Goal: Task Accomplishment & Management: Use online tool/utility

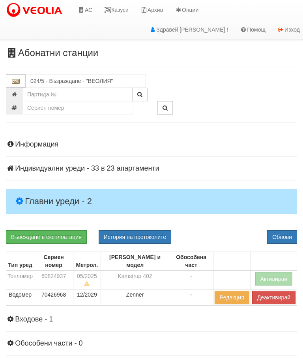
scroll to position [17, 0]
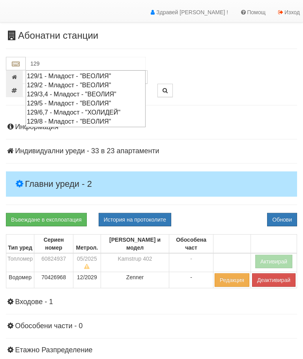
click at [75, 75] on div "129/1 - Младост - "ВЕОЛИЯ"" at bounding box center [86, 75] width 118 height 9
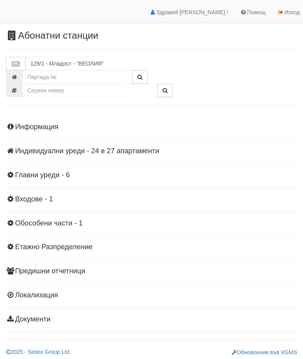
click at [59, 171] on h4 "Главни уреди - 6" at bounding box center [151, 175] width 291 height 8
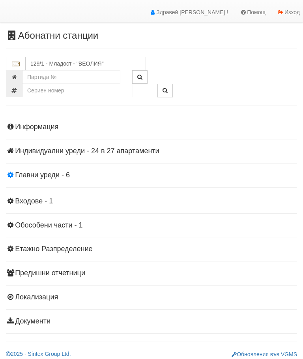
click at [56, 173] on h4 "Главни уреди - 6" at bounding box center [151, 175] width 291 height 8
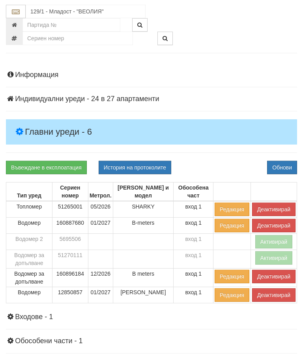
scroll to position [70, 0]
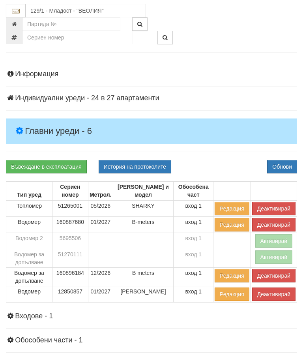
click at [269, 205] on button "Деактивирай" at bounding box center [273, 208] width 43 height 13
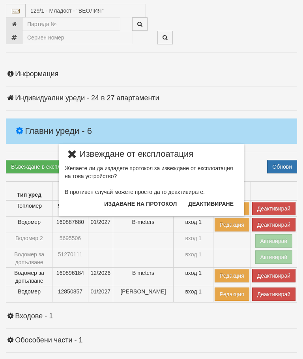
click at [145, 205] on button "Издаване на протокол" at bounding box center [140, 203] width 82 height 13
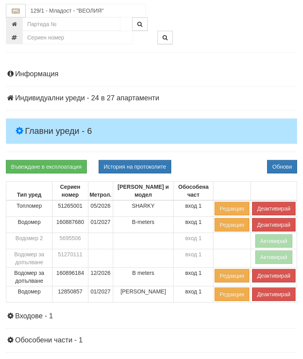
scroll to position [100, 0]
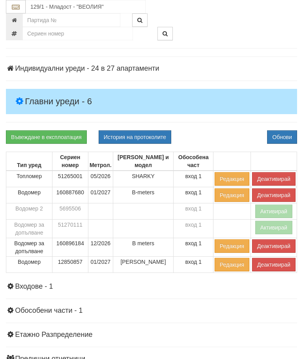
click at [225, 130] on div "Въвеждане в експлоатация История на протоколите Обнови" at bounding box center [151, 136] width 303 height 13
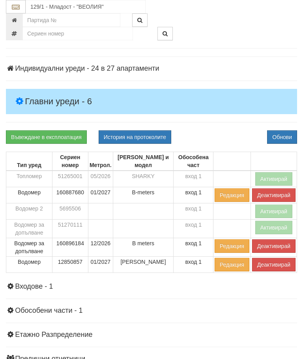
click at [263, 245] on button "Деактивирай" at bounding box center [273, 245] width 43 height 13
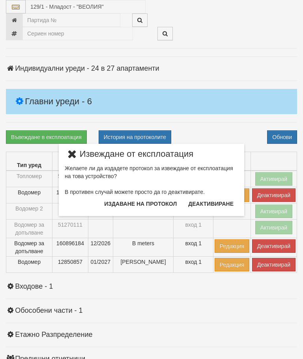
click at [148, 205] on button "Издаване на протокол" at bounding box center [140, 203] width 82 height 13
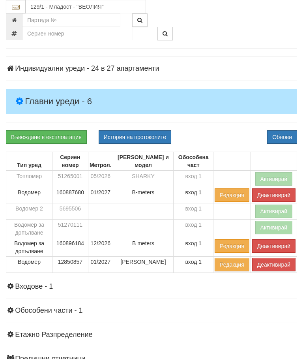
click at [226, 126] on div "Информация Параметри Брой Апартаменти: 27 Ползватели 07/2025 67 % 0 % 65" at bounding box center [151, 225] width 291 height 388
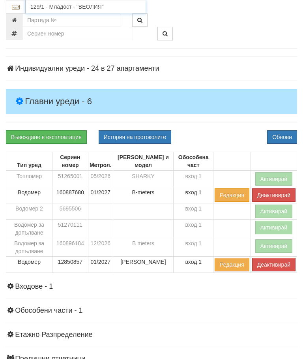
click at [69, 4] on input "129/1 - Младост - "ВЕОЛИЯ"" at bounding box center [86, 6] width 120 height 13
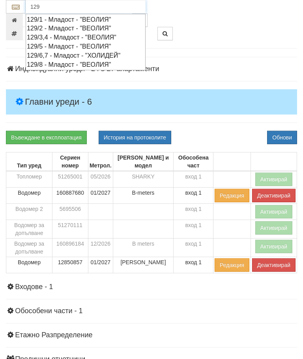
click at [63, 28] on div "129/2 - Младост - "ВЕОЛИЯ"" at bounding box center [86, 28] width 118 height 9
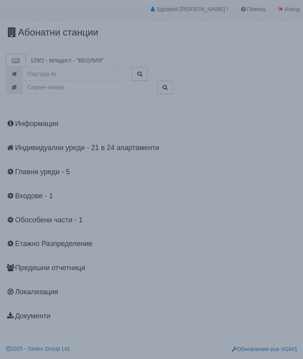
scroll to position [17, 0]
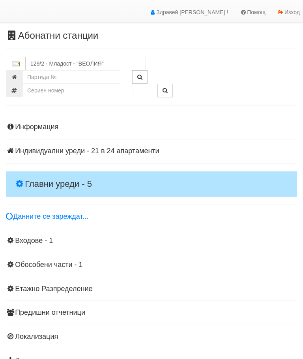
click at [48, 178] on h4 "Главни уреди - 5" at bounding box center [151, 183] width 291 height 25
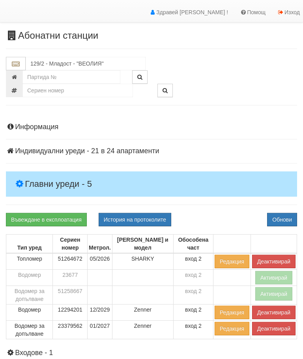
click at [277, 262] on button "Деактивирай" at bounding box center [273, 261] width 43 height 13
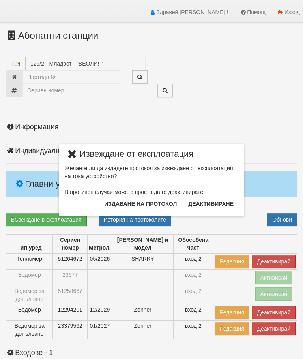
click at [152, 204] on button "Издаване на протокол" at bounding box center [140, 203] width 82 height 13
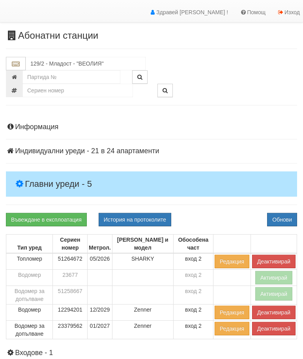
click at [225, 215] on div "Въвеждане в експлоатация История на протоколите Обнови" at bounding box center [151, 219] width 303 height 13
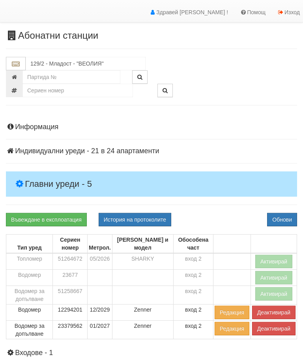
click at [271, 334] on button "Деактивирай" at bounding box center [273, 328] width 43 height 13
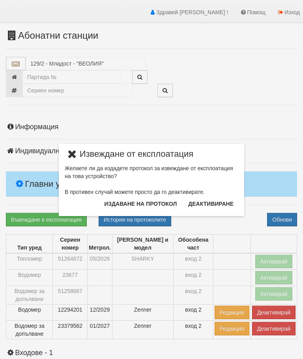
click at [157, 206] on button "Издаване на протокол" at bounding box center [140, 203] width 82 height 13
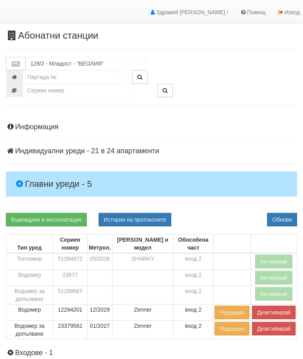
click at [234, 221] on div "Въвеждане в експлоатация История на протоколите Обнови" at bounding box center [151, 219] width 303 height 13
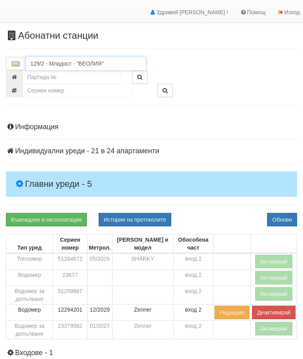
click at [77, 69] on input "129/2 - Младост - "ВЕОЛИЯ"" at bounding box center [86, 63] width 120 height 13
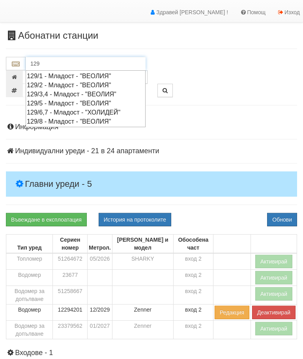
click at [71, 97] on div "129/3,4 - Младост - "ВЕОЛИЯ"" at bounding box center [86, 94] width 118 height 9
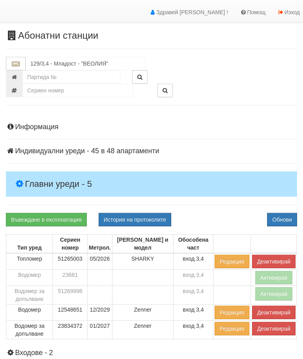
click at [52, 175] on h4 "Главни уреди - 5" at bounding box center [151, 183] width 291 height 25
click at [282, 262] on button "Деактивирай" at bounding box center [273, 261] width 43 height 13
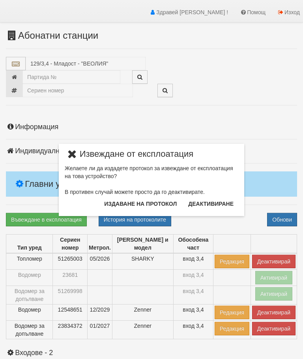
click at [153, 202] on button "Издаване на протокол" at bounding box center [140, 203] width 82 height 13
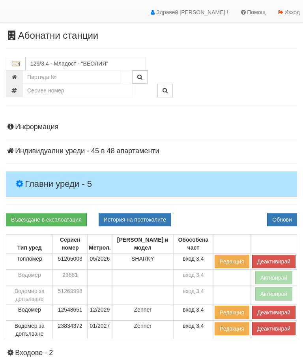
click at [232, 215] on div "Въвеждане в експлоатация История на протоколите Обнови" at bounding box center [151, 219] width 303 height 13
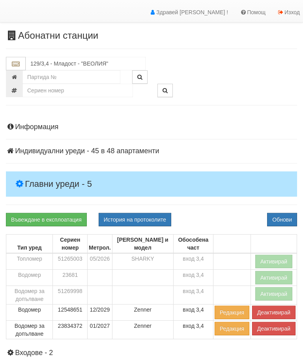
click at [272, 333] on button "Деактивирай" at bounding box center [273, 328] width 43 height 13
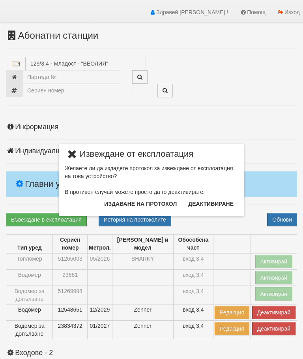
click at [149, 202] on button "Издаване на протокол" at bounding box center [140, 203] width 82 height 13
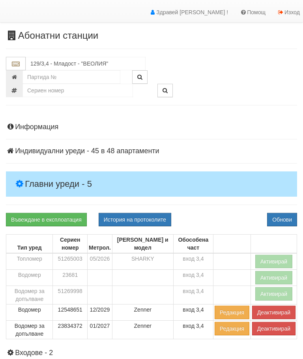
click at [228, 208] on div "Информация Параметри Брой Апартаменти: 48 Ползватели 07/2025 60 % 0 % 96" at bounding box center [151, 299] width 291 height 372
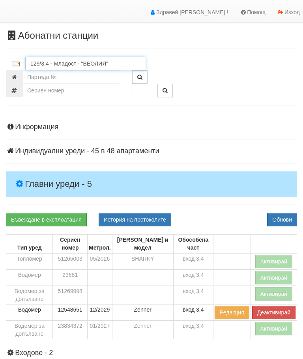
click at [71, 61] on input "129/3,4 - Младост - "ВЕОЛИЯ"" at bounding box center [86, 63] width 120 height 13
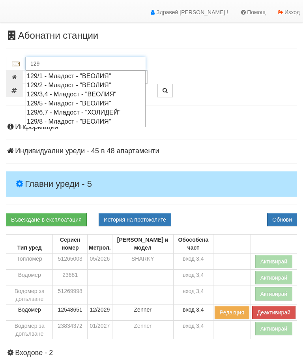
click at [69, 104] on div "129/5 - Младост - "ВЕОЛИЯ"" at bounding box center [86, 103] width 118 height 9
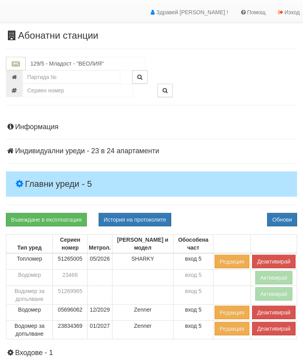
click at [45, 174] on h4 "Главни уреди - 5" at bounding box center [151, 183] width 291 height 25
click at [278, 261] on button "Деактивирай" at bounding box center [273, 261] width 43 height 13
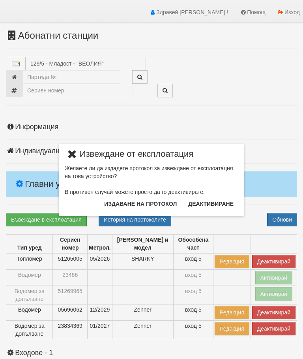
click at [149, 207] on button "Издаване на протокол" at bounding box center [140, 203] width 82 height 13
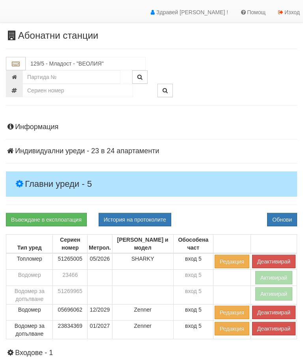
click at [226, 213] on div "Въвеждане в експлоатация История на протоколите Обнови" at bounding box center [151, 219] width 303 height 13
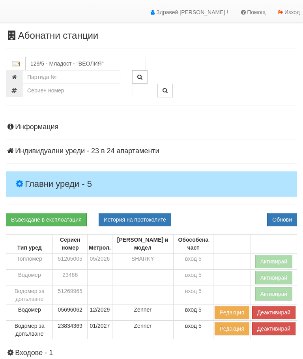
click at [265, 330] on button "Деактивирай" at bounding box center [273, 328] width 43 height 13
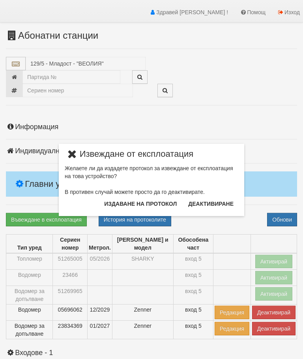
click at [147, 207] on button "Издаване на протокол" at bounding box center [140, 203] width 82 height 13
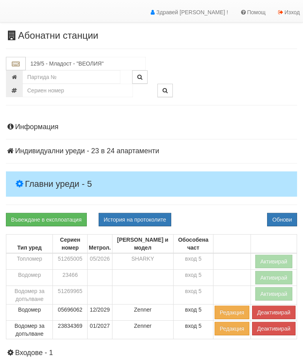
click at [224, 205] on div "Информация Параметри Брой Апартаменти: 24 Ползватели 07/2025 42 % 0 % 57" at bounding box center [151, 299] width 291 height 372
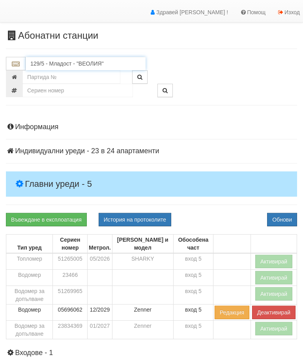
click at [54, 63] on input "129/5 - Младост - "ВЕОЛИЯ"" at bounding box center [86, 63] width 120 height 13
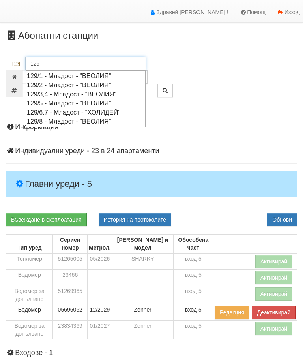
click at [122, 108] on div "129/6,7 - Младост - "ХОЛИДЕЙ"" at bounding box center [86, 112] width 118 height 9
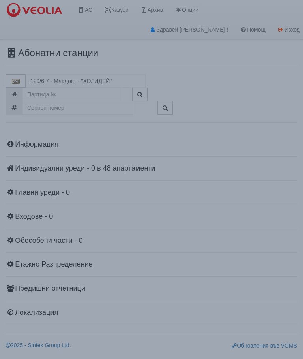
scroll to position [0, 0]
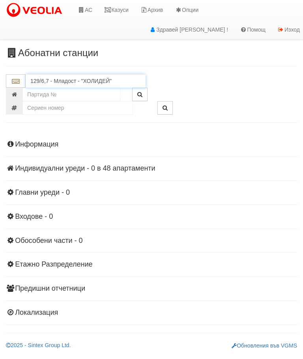
click at [72, 82] on input "129/6,7 - Младост - "ХОЛИДЕЙ"" at bounding box center [86, 80] width 120 height 13
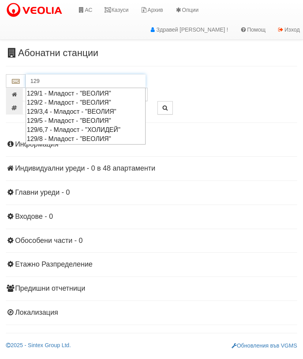
click at [68, 138] on div "129/8 - Младост - "ВЕОЛИЯ"" at bounding box center [86, 138] width 118 height 9
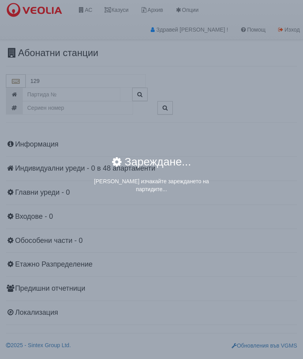
type input "129/8 - Младост - "ВЕОЛИЯ""
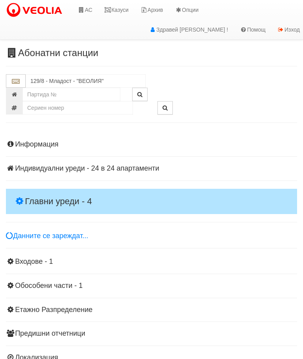
click at [53, 193] on h4 "Главни уреди - 4" at bounding box center [151, 201] width 291 height 25
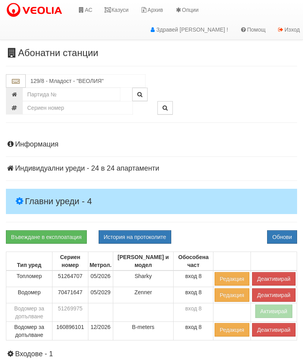
click at [273, 275] on button "Деактивирай" at bounding box center [273, 278] width 43 height 13
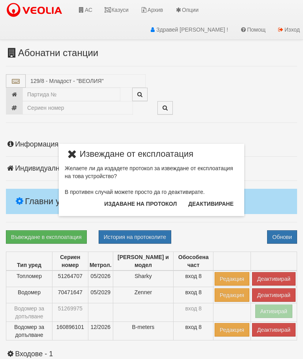
click at [148, 203] on button "Издаване на протокол" at bounding box center [140, 203] width 82 height 13
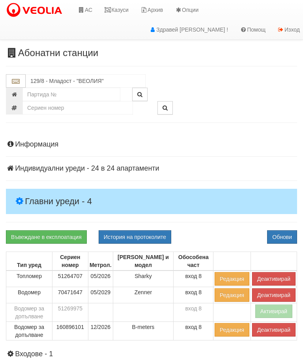
click at [221, 228] on div "Информация Параметри Брой Апартаменти: 24 Ползватели 07/2025 88 % 0 % 51" at bounding box center [151, 309] width 291 height 356
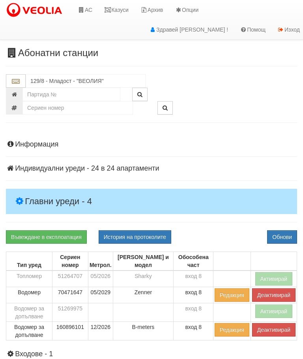
click at [271, 334] on button "Деактивирай" at bounding box center [273, 329] width 43 height 13
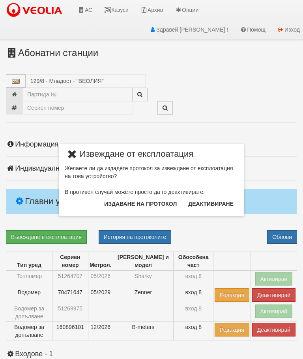
click at [132, 199] on button "Издаване на протокол" at bounding box center [140, 203] width 82 height 13
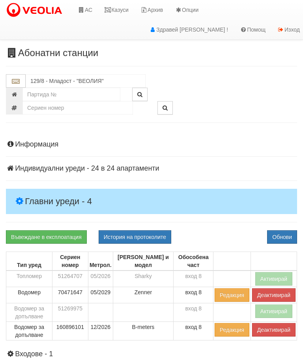
click at [221, 215] on div "Информация Параметри Брой Апартаменти: 24 Ползватели 07/2025 88 % 0 % 51" at bounding box center [151, 309] width 291 height 356
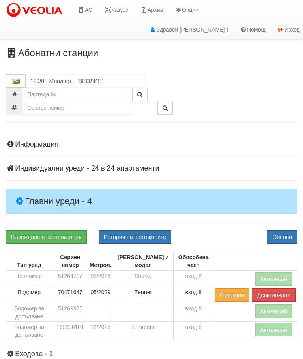
click at [94, 9] on link "АС" at bounding box center [85, 10] width 26 height 20
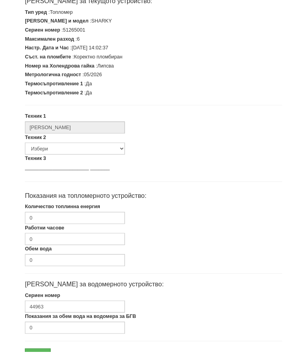
scroll to position [163, 0]
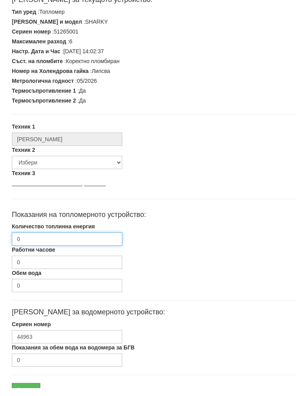
click at [73, 240] on input "0" at bounding box center [67, 246] width 110 height 13
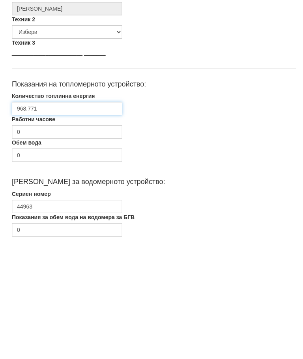
scroll to position [238, 0]
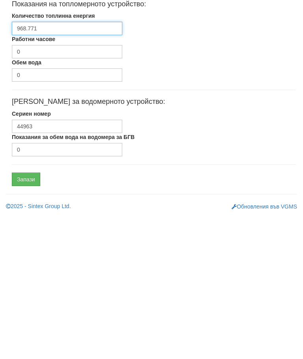
type input "968.771"
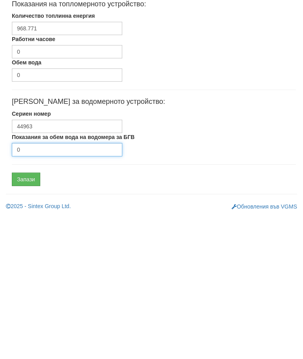
click at [64, 286] on input "0" at bounding box center [67, 292] width 110 height 13
type input "1788"
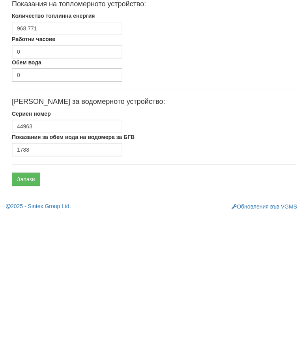
click at [28, 316] on input "Запази" at bounding box center [26, 322] width 28 height 13
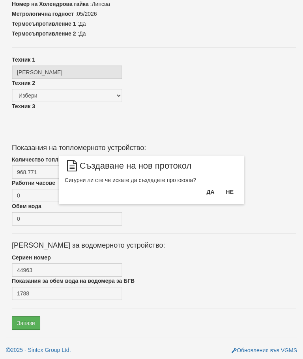
click at [208, 193] on button "Да" at bounding box center [210, 191] width 17 height 13
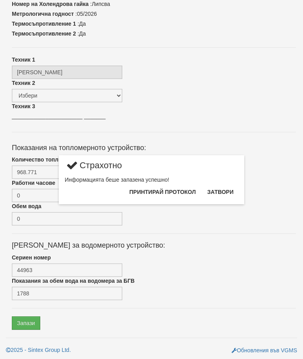
click at [217, 191] on button "Затвори" at bounding box center [220, 191] width 36 height 13
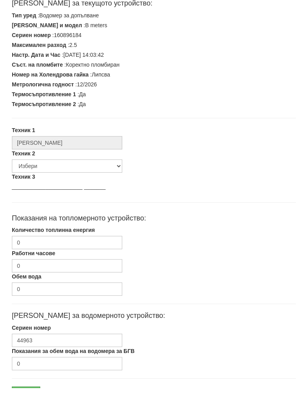
scroll to position [200, 0]
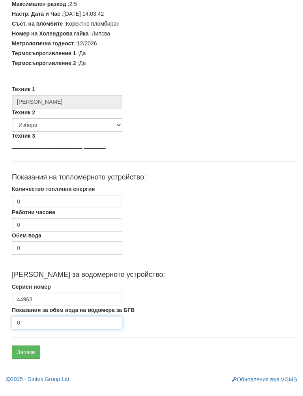
click at [34, 324] on input "0" at bounding box center [67, 330] width 110 height 13
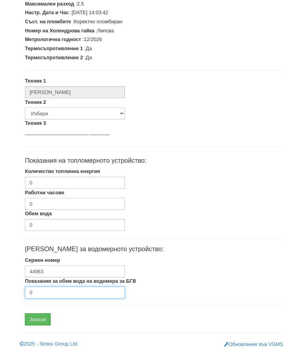
scroll to position [238, 0]
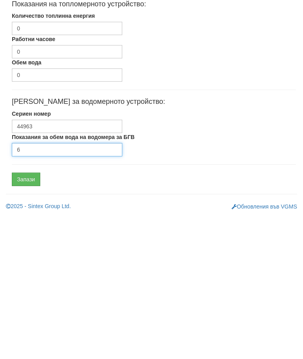
type input "6"
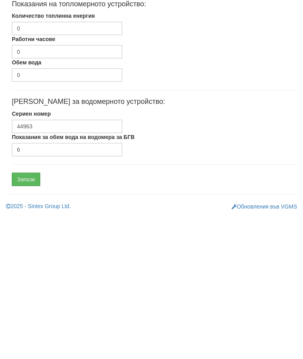
click at [28, 316] on input "Запази" at bounding box center [26, 322] width 28 height 13
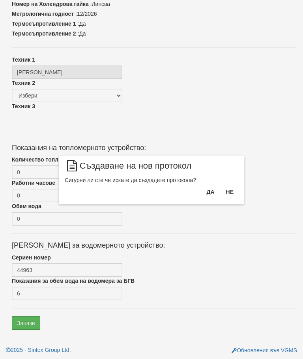
click at [209, 194] on button "Да" at bounding box center [210, 191] width 17 height 13
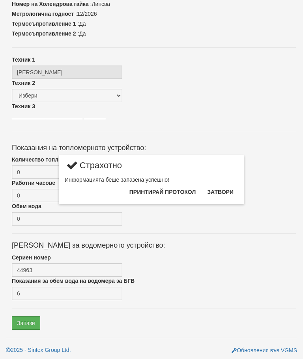
click at [221, 193] on button "Затвори" at bounding box center [220, 191] width 36 height 13
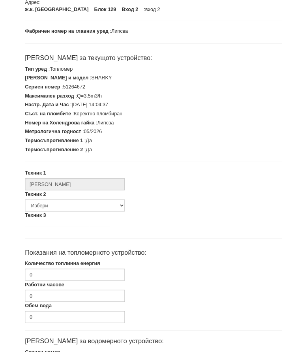
scroll to position [200, 0]
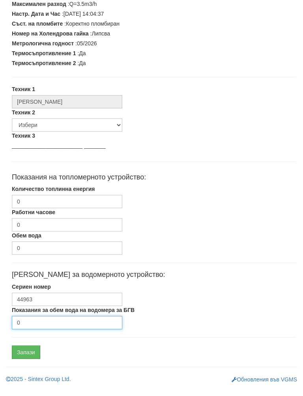
click at [48, 326] on input "0" at bounding box center [67, 330] width 110 height 13
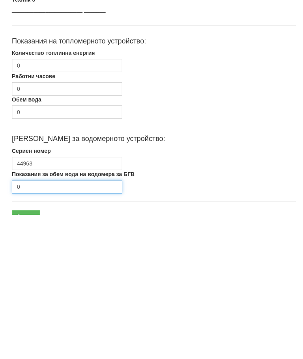
scroll to position [238, 0]
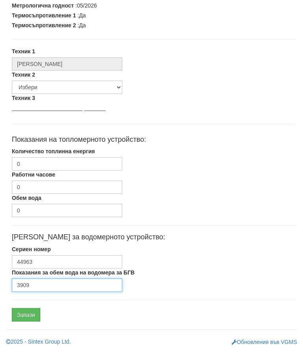
type input "3909"
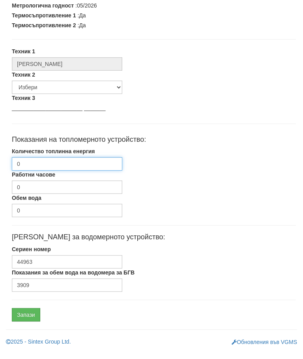
click at [79, 165] on input "0" at bounding box center [67, 171] width 110 height 13
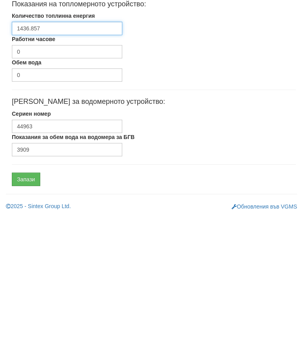
type input "1436.857"
click at [29, 316] on input "Запази" at bounding box center [26, 322] width 28 height 13
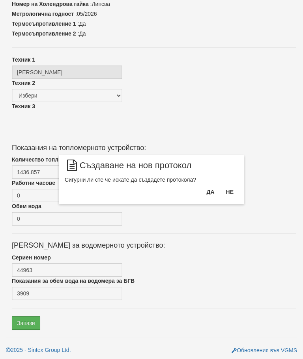
click at [205, 197] on button "Да" at bounding box center [210, 191] width 17 height 13
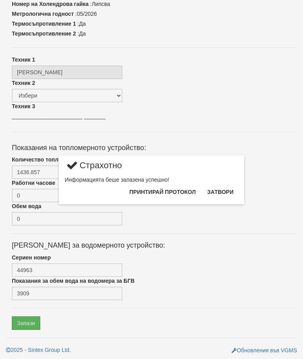
click at [217, 198] on button "Затвори" at bounding box center [220, 191] width 36 height 13
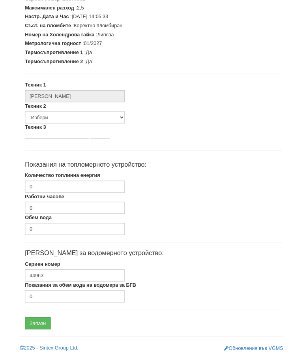
scroll to position [200, 0]
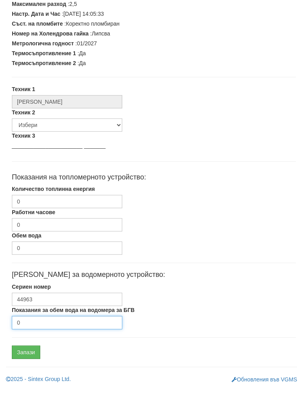
click at [45, 326] on input "0" at bounding box center [67, 330] width 110 height 13
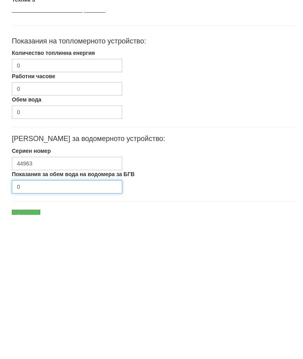
scroll to position [238, 0]
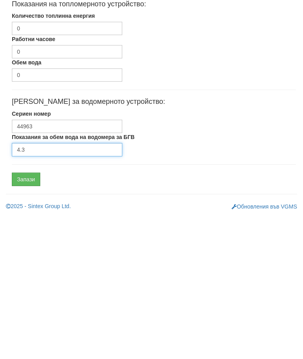
type input "4.3"
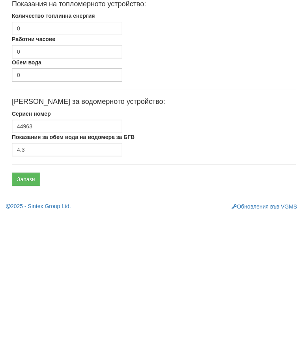
click at [24, 316] on input "Запази" at bounding box center [26, 322] width 28 height 13
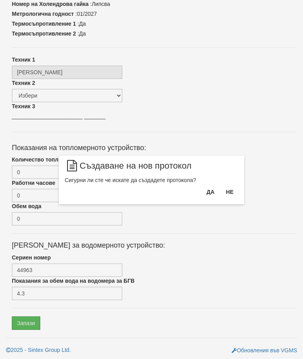
click at [205, 193] on button "Да" at bounding box center [210, 191] width 17 height 13
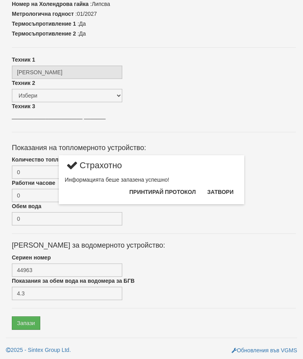
click at [223, 194] on button "Затвори" at bounding box center [220, 191] width 36 height 13
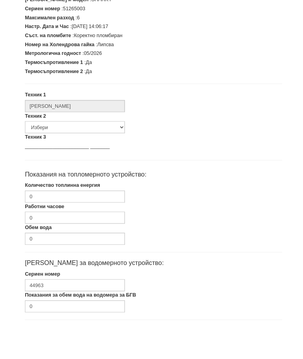
scroll to position [200, 0]
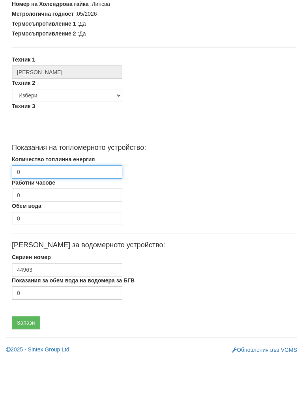
click at [56, 203] on input "0" at bounding box center [67, 209] width 110 height 13
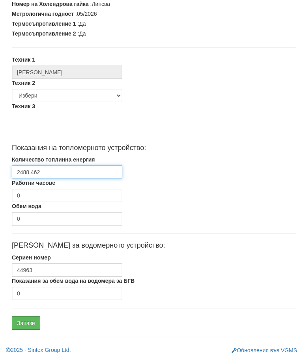
scroll to position [234, 0]
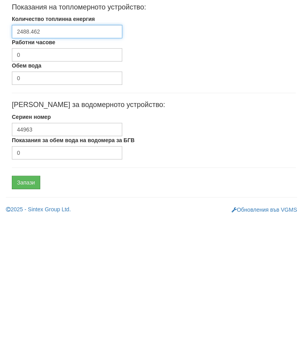
type input "2488.462"
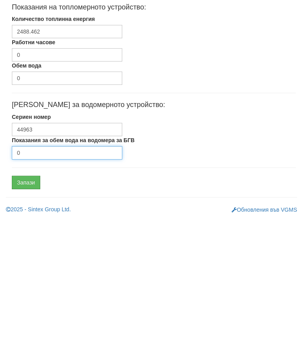
click at [44, 290] on input "0" at bounding box center [67, 296] width 110 height 13
type input "0"
type input "4276"
click at [32, 319] on input "Запази" at bounding box center [26, 325] width 28 height 13
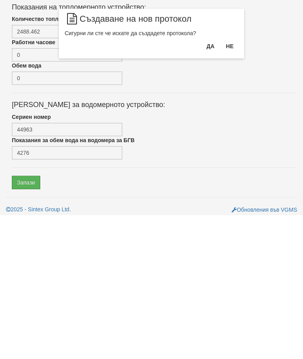
scroll to position [238, 0]
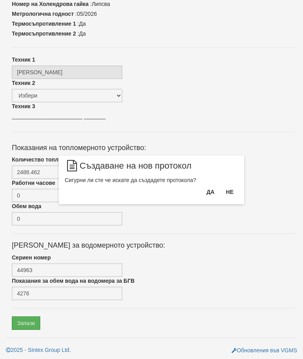
click at [209, 193] on button "Да" at bounding box center [210, 191] width 17 height 13
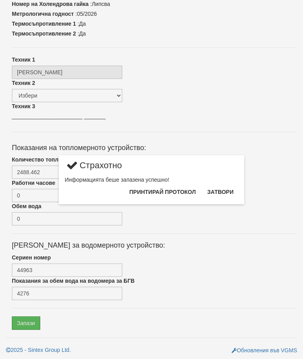
click at [220, 194] on button "Затвори" at bounding box center [220, 191] width 36 height 13
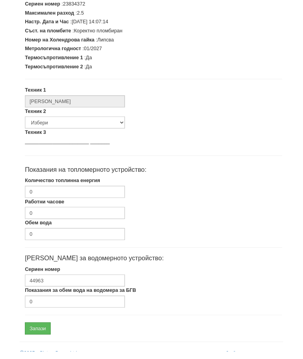
scroll to position [200, 0]
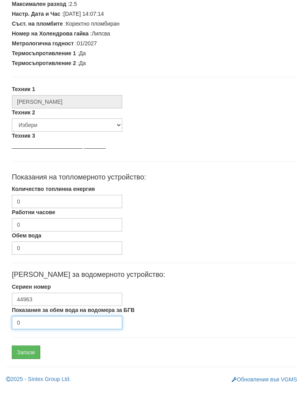
click at [40, 324] on input "0" at bounding box center [67, 330] width 110 height 13
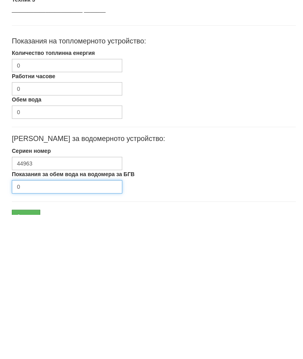
scroll to position [238, 0]
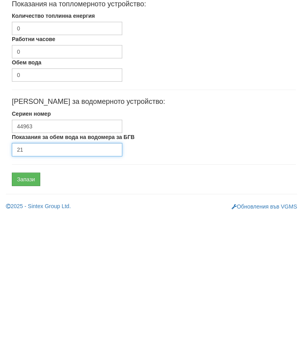
type input "21"
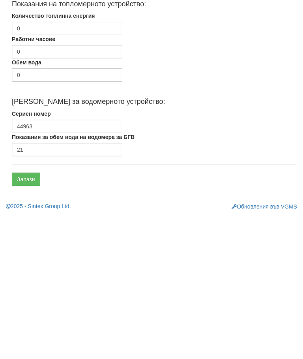
click at [28, 316] on input "Запази" at bounding box center [26, 322] width 28 height 13
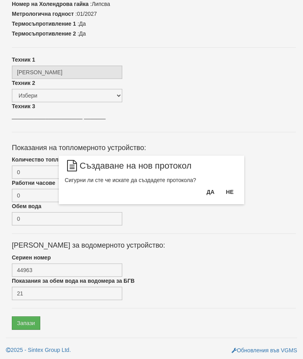
click at [207, 195] on button "Да" at bounding box center [210, 191] width 17 height 13
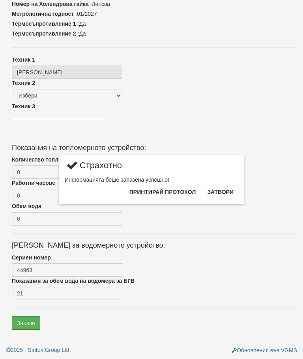
click at [223, 197] on button "Затвори" at bounding box center [220, 191] width 36 height 13
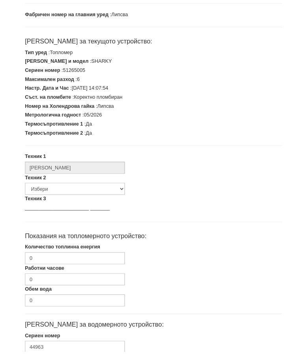
scroll to position [200, 0]
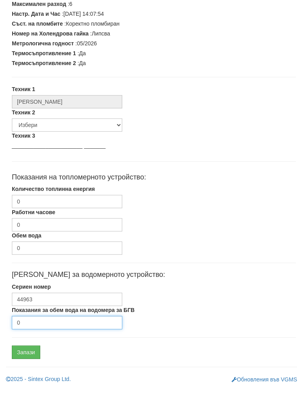
click at [49, 324] on input "0" at bounding box center [67, 330] width 110 height 13
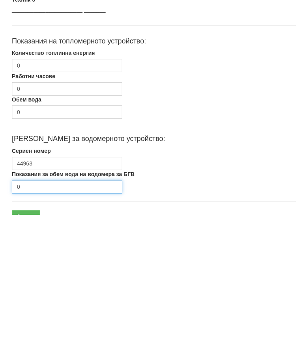
scroll to position [238, 0]
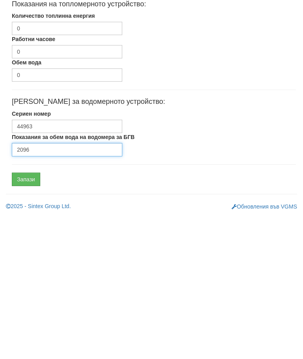
type input "2096"
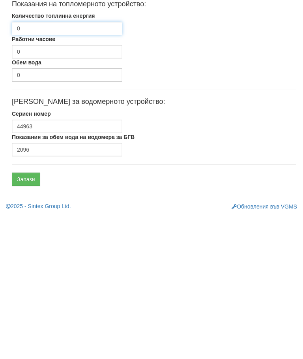
click at [84, 165] on input "0" at bounding box center [67, 171] width 110 height 13
type input "1623.628"
click at [25, 316] on input "Запази" at bounding box center [26, 322] width 28 height 13
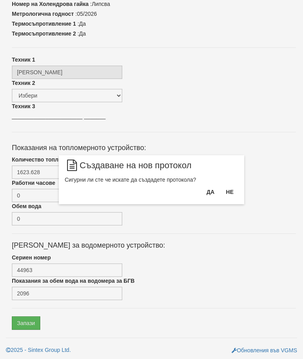
click at [206, 194] on button "Да" at bounding box center [210, 191] width 17 height 13
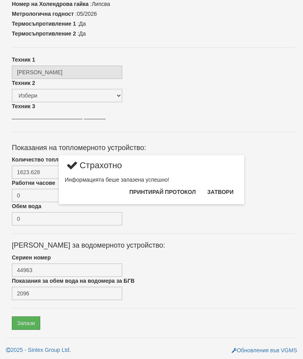
click at [221, 190] on button "Затвори" at bounding box center [220, 191] width 36 height 13
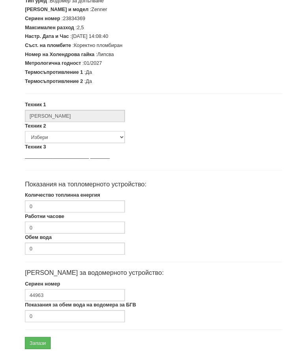
scroll to position [200, 0]
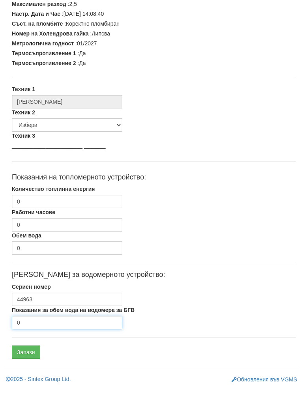
click at [35, 324] on input "0" at bounding box center [67, 330] width 110 height 13
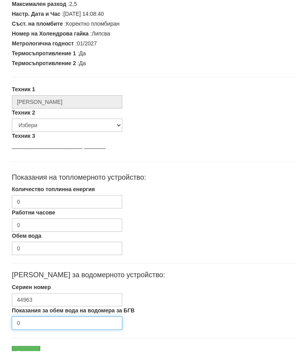
scroll to position [238, 0]
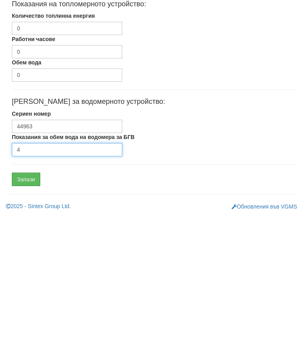
type input "4"
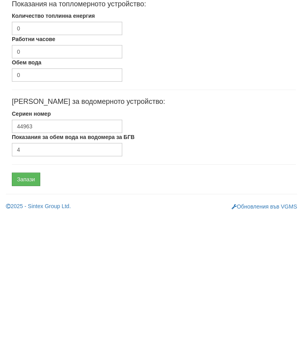
click at [25, 316] on input "Запази" at bounding box center [26, 322] width 28 height 13
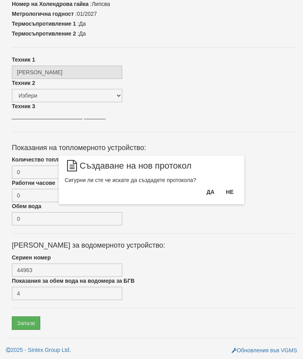
click at [207, 195] on button "Да" at bounding box center [210, 191] width 17 height 13
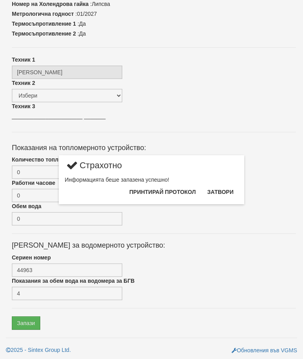
click at [223, 191] on button "Затвори" at bounding box center [220, 191] width 36 height 13
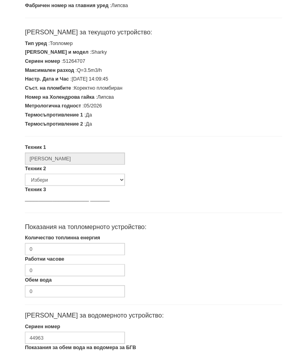
scroll to position [152, 0]
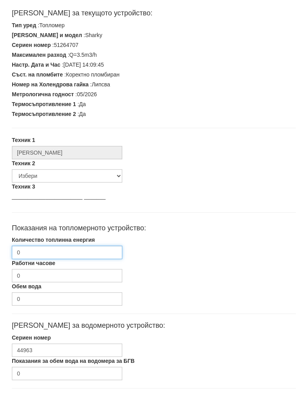
click at [66, 254] on input "0" at bounding box center [67, 257] width 110 height 13
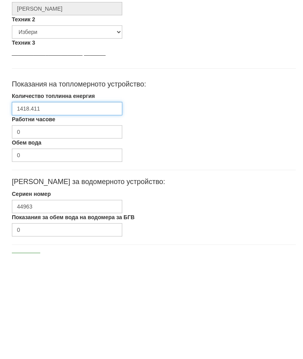
scroll to position [238, 0]
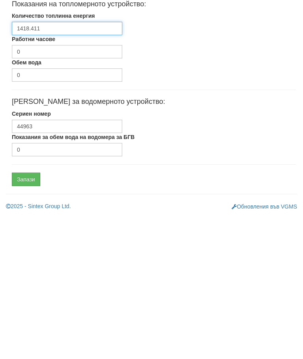
type input "1418.411"
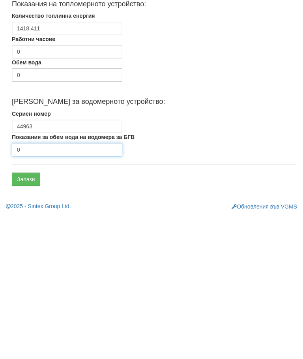
click at [48, 286] on input "0" at bounding box center [67, 292] width 110 height 13
type input "869"
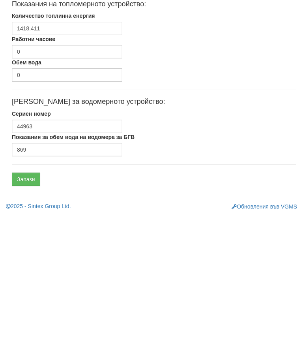
click at [28, 316] on input "Запази" at bounding box center [26, 322] width 28 height 13
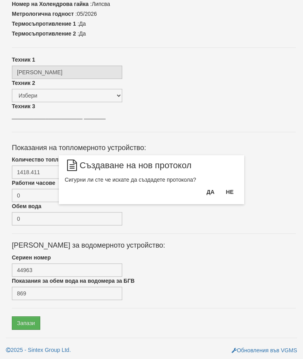
click at [205, 196] on button "Да" at bounding box center [210, 191] width 17 height 13
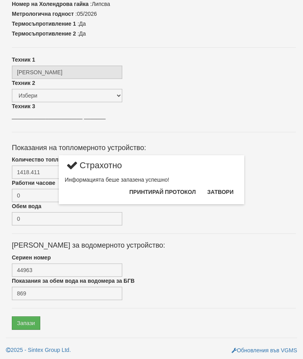
click at [221, 191] on button "Затвори" at bounding box center [220, 191] width 36 height 13
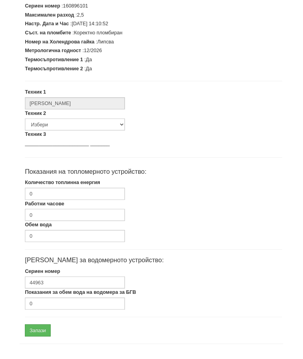
scroll to position [200, 0]
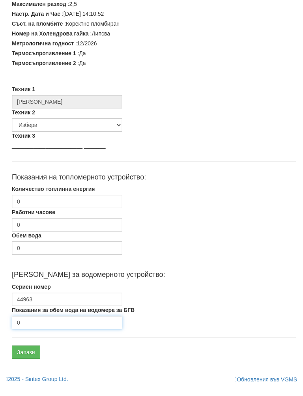
click at [45, 324] on input "0" at bounding box center [67, 330] width 110 height 13
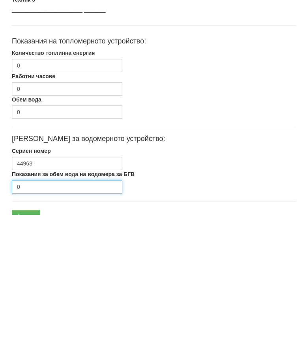
scroll to position [238, 0]
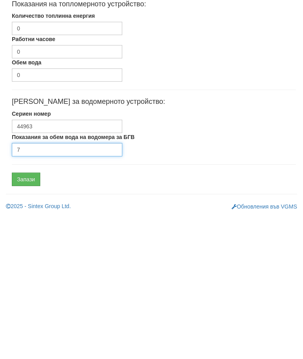
type input "7"
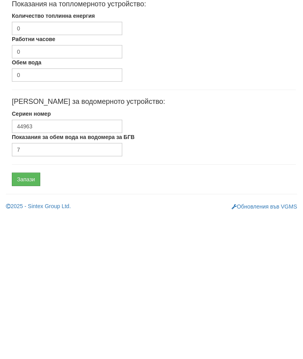
click at [33, 316] on input "Запази" at bounding box center [26, 322] width 28 height 13
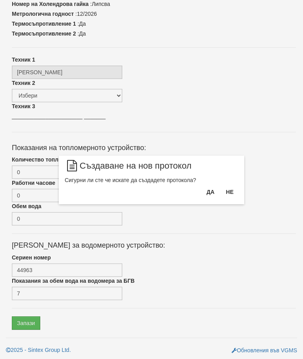
click at [208, 193] on button "Да" at bounding box center [210, 191] width 17 height 13
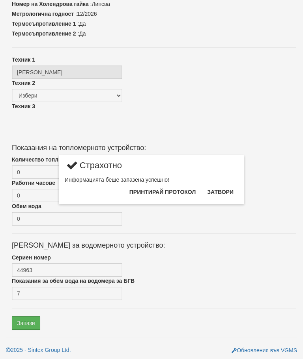
click at [223, 192] on button "Затвори" at bounding box center [220, 191] width 36 height 13
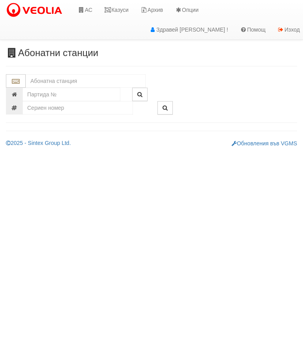
click at [79, 82] on input "text" at bounding box center [86, 80] width 120 height 13
click at [127, 7] on link "Казуси" at bounding box center [116, 10] width 36 height 20
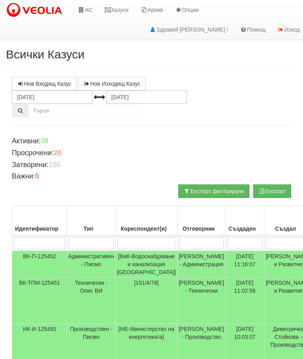
click at [99, 243] on input "search" at bounding box center [91, 243] width 45 height 12
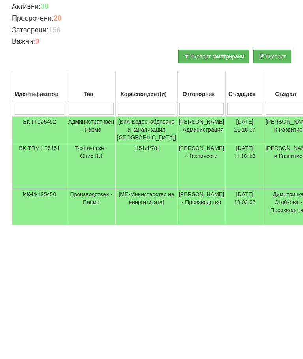
type input "Т"
type input "Те"
type input "Тех"
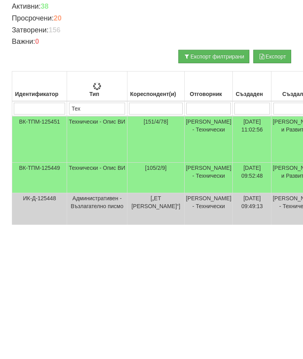
type input "Тех"
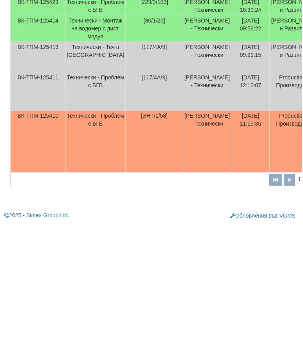
scroll to position [320, 4]
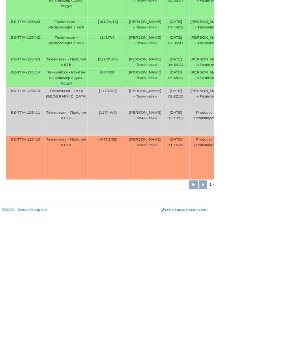
type input "Тех"
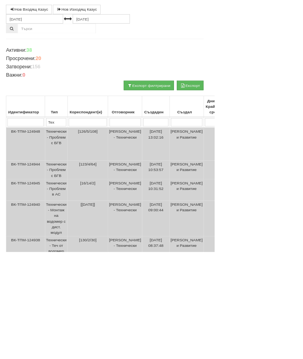
scroll to position [67, 4]
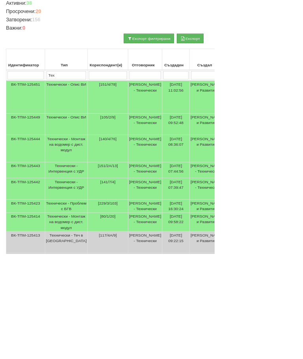
scroll to position [120, 4]
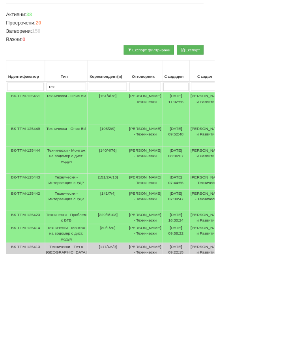
click at [88, 304] on td "Технически - Проблем с БГВ" at bounding box center [94, 307] width 60 height 19
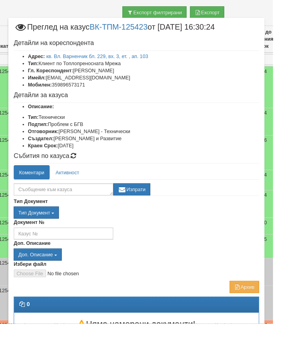
scroll to position [182, 48]
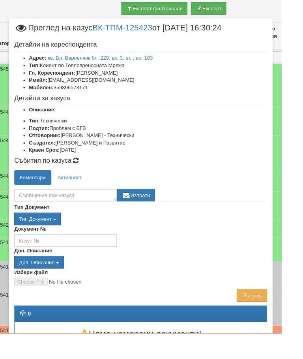
click at [233, 247] on div "Документ №" at bounding box center [151, 253] width 284 height 23
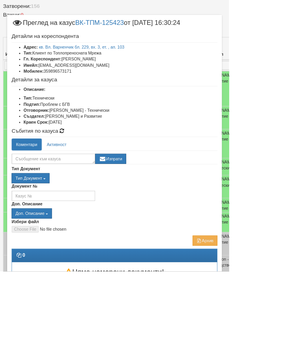
scroll to position [153, 3]
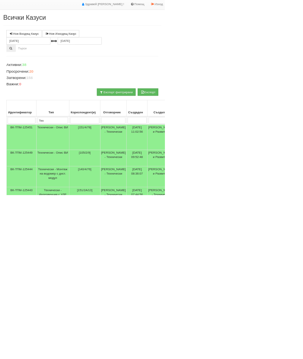
scroll to position [21, 0]
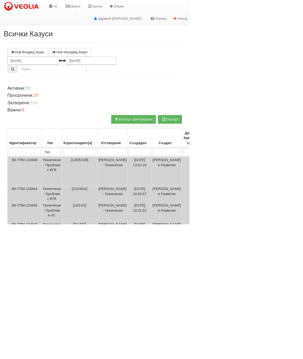
select select "1"
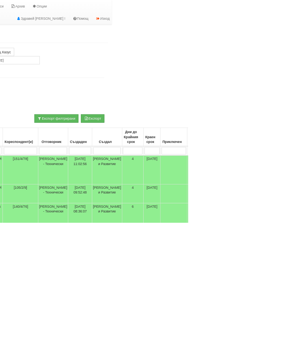
scroll to position [0, 123]
